Goal: Find specific page/section: Find specific page/section

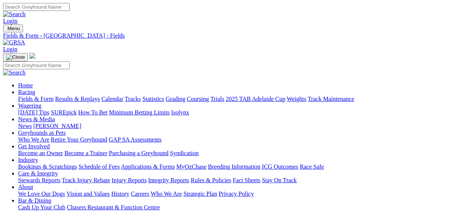
click at [39, 96] on link "Fields & Form" at bounding box center [35, 99] width 35 height 6
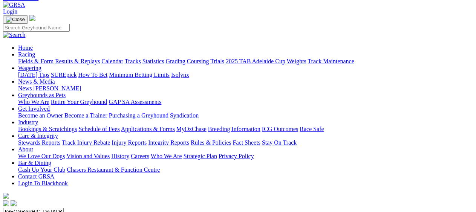
scroll to position [75, 0]
